Goal: Book appointment/travel/reservation

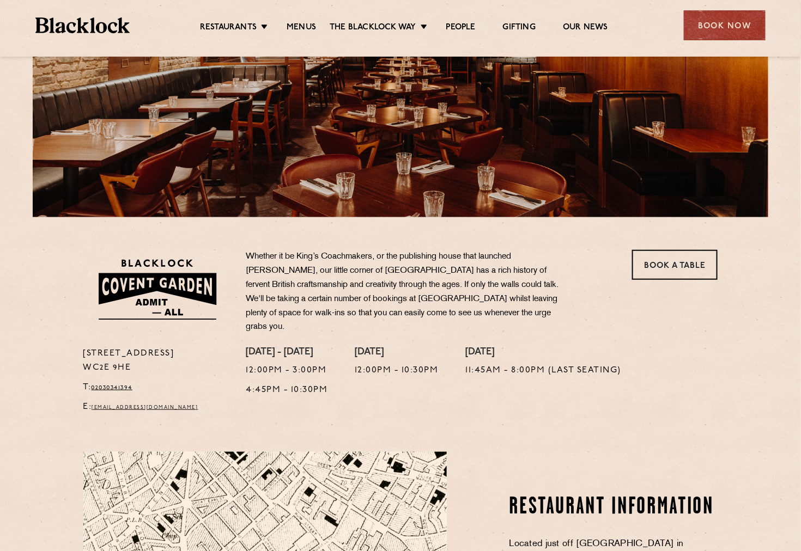
scroll to position [68, 0]
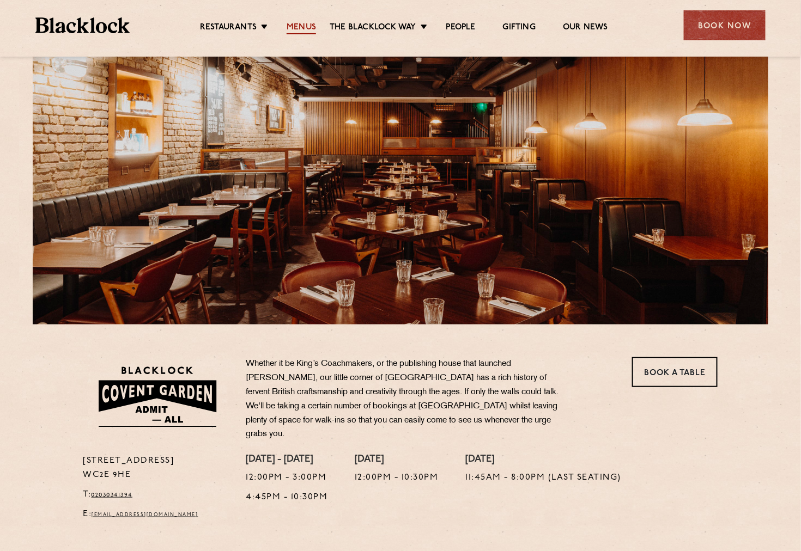
click at [306, 26] on link "Menus" at bounding box center [301, 28] width 29 height 12
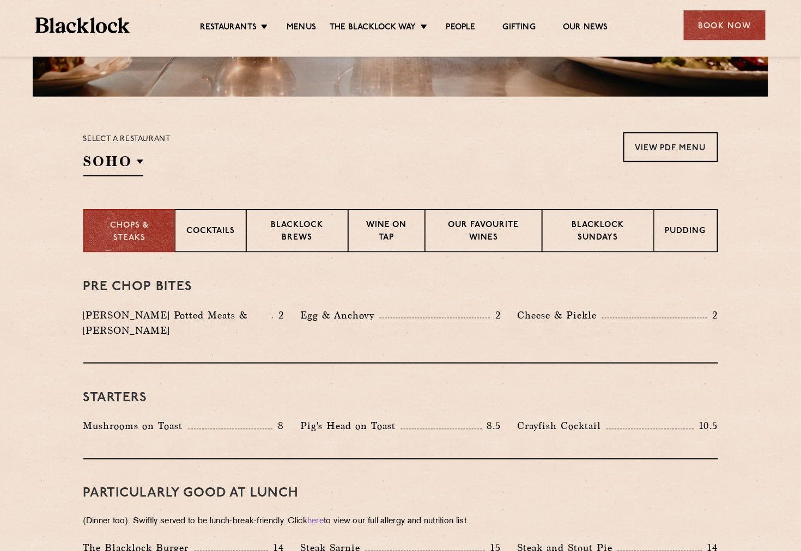
scroll to position [409, 0]
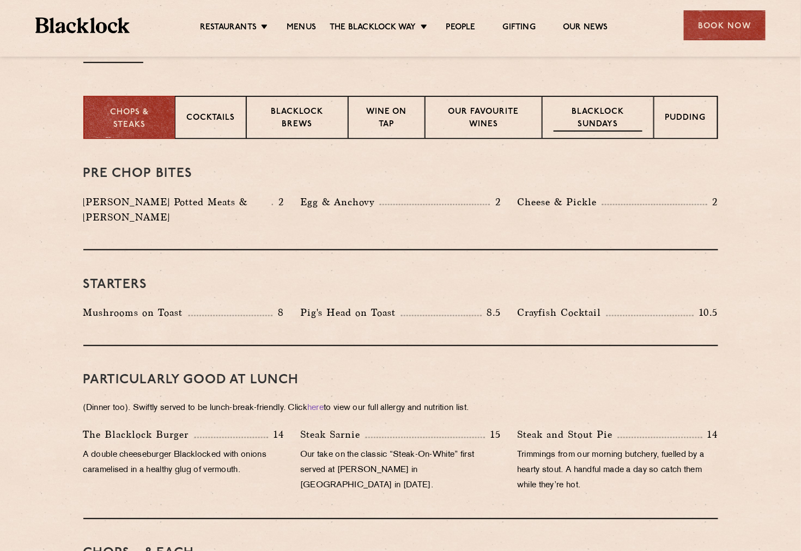
click at [593, 121] on p "Blacklock Sundays" at bounding box center [597, 119] width 88 height 26
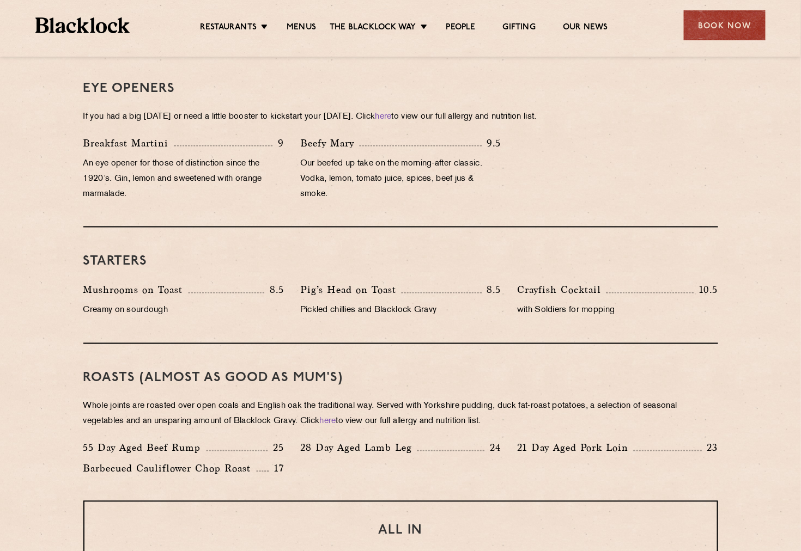
scroll to position [340, 0]
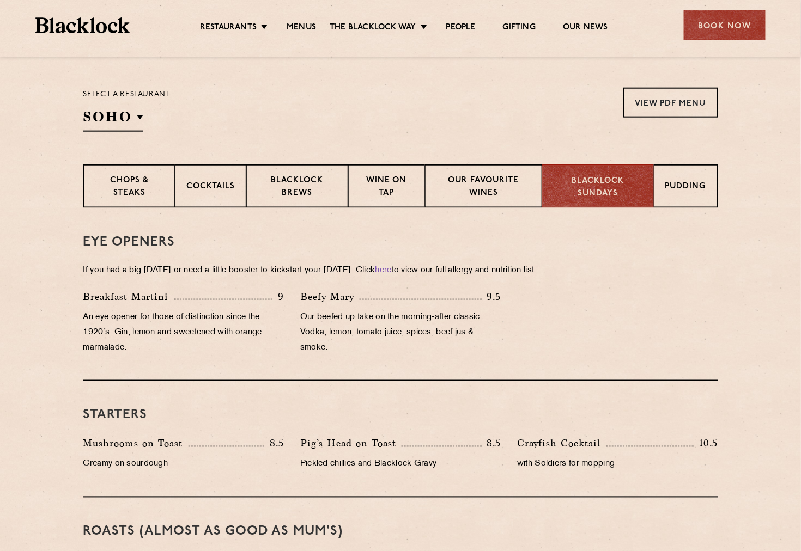
drag, startPoint x: 715, startPoint y: 27, endPoint x: 681, endPoint y: 27, distance: 33.8
click at [715, 27] on div "Book Now" at bounding box center [725, 25] width 82 height 30
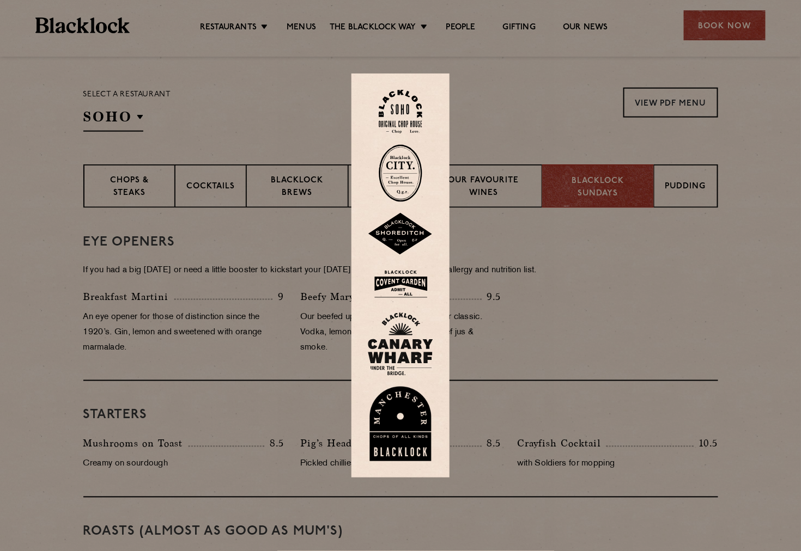
click at [404, 275] on img at bounding box center [400, 283] width 65 height 35
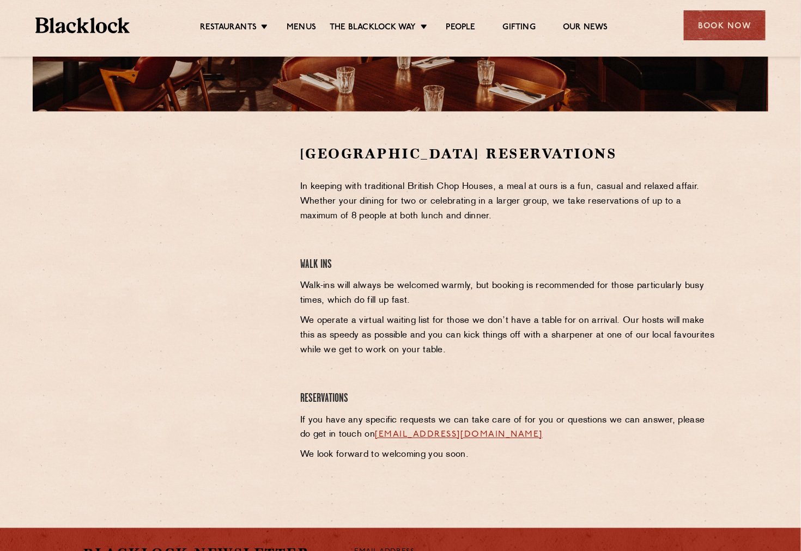
scroll to position [272, 0]
